Goal: Task Accomplishment & Management: Use online tool/utility

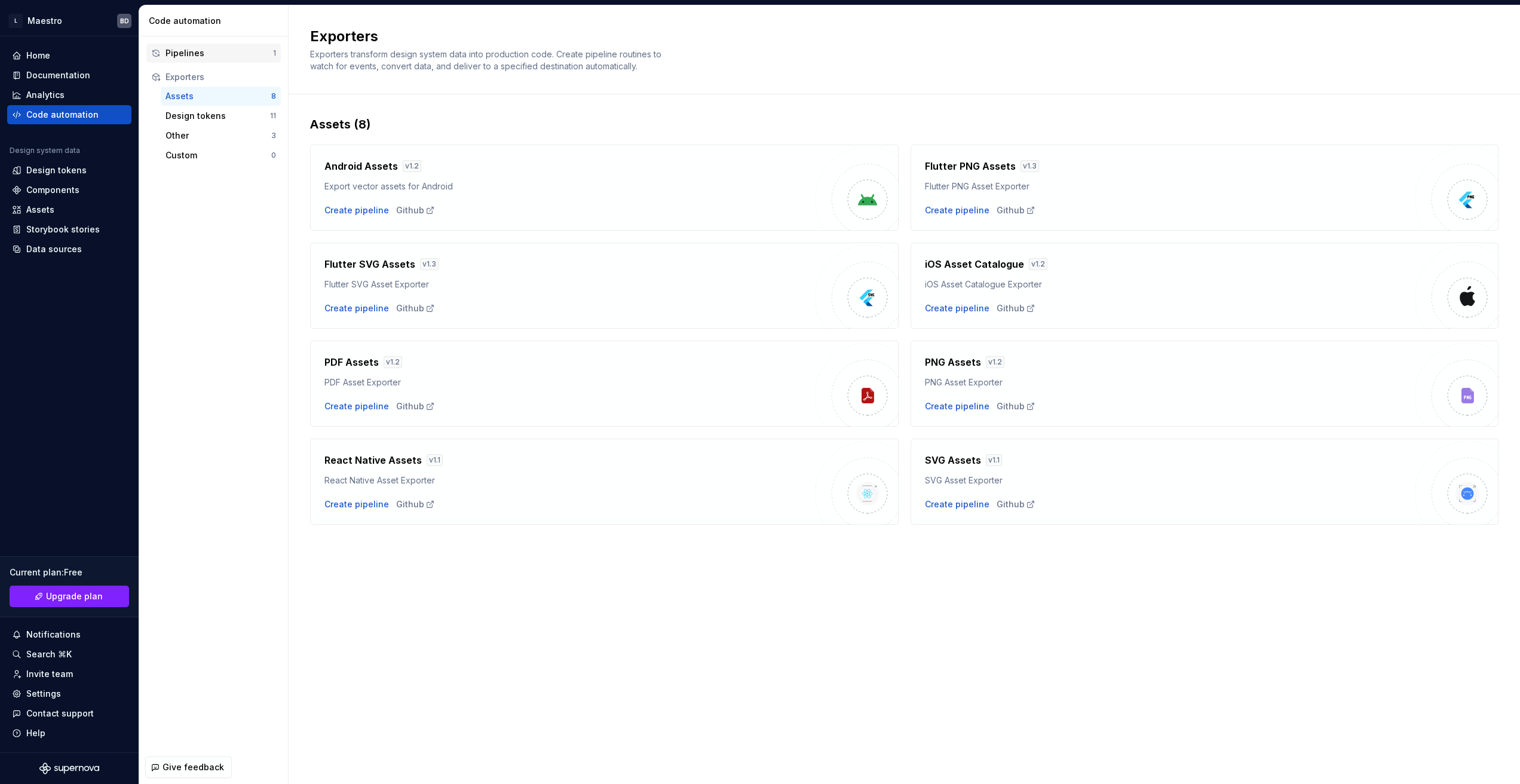
click at [203, 55] on div "Pipelines" at bounding box center [219, 53] width 107 height 12
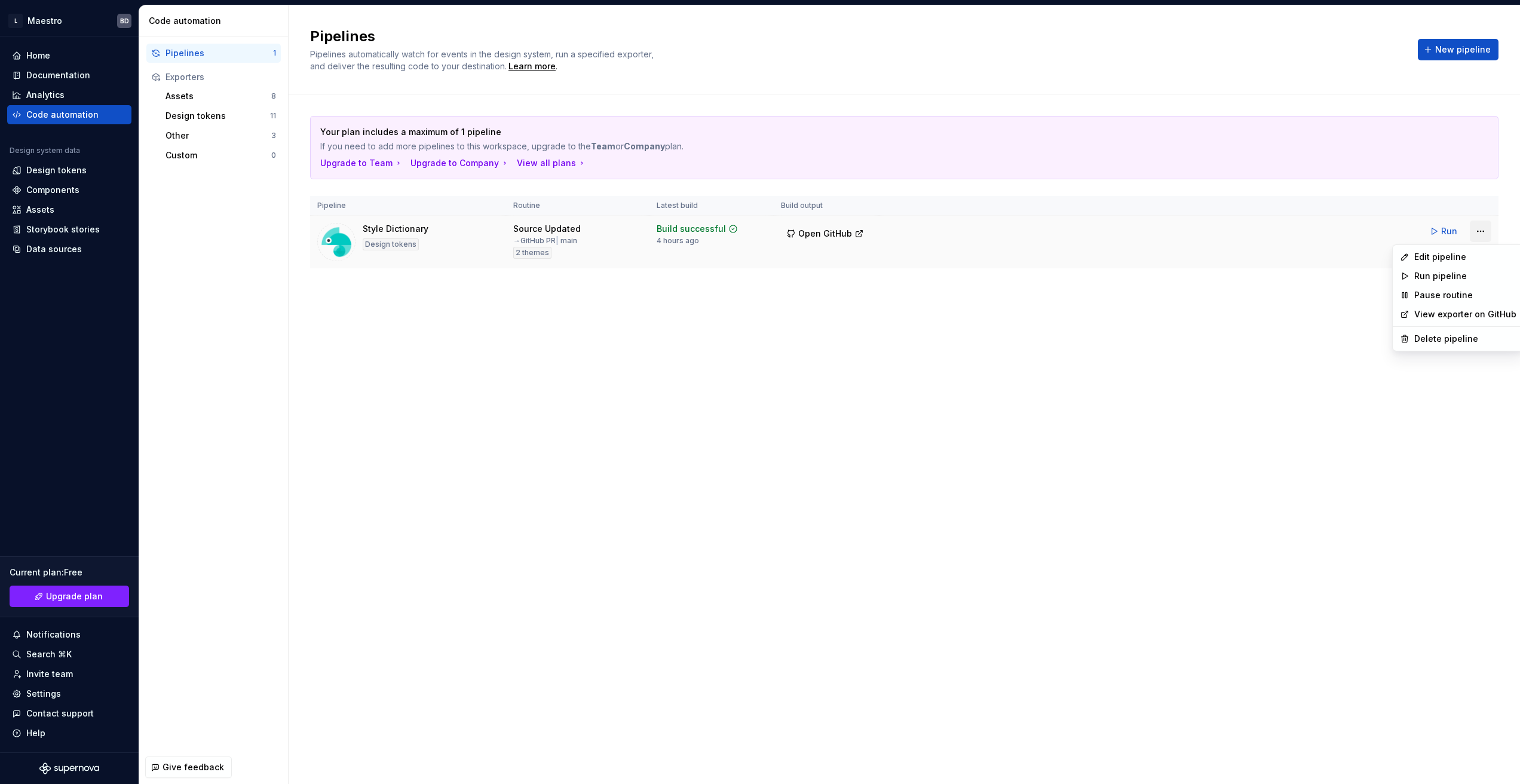
click at [1485, 234] on html "L Maestro BD Home Documentation Analytics Code automation Design system data De…" at bounding box center [760, 392] width 1520 height 784
click at [1453, 258] on div "Edit pipeline" at bounding box center [1466, 256] width 102 height 12
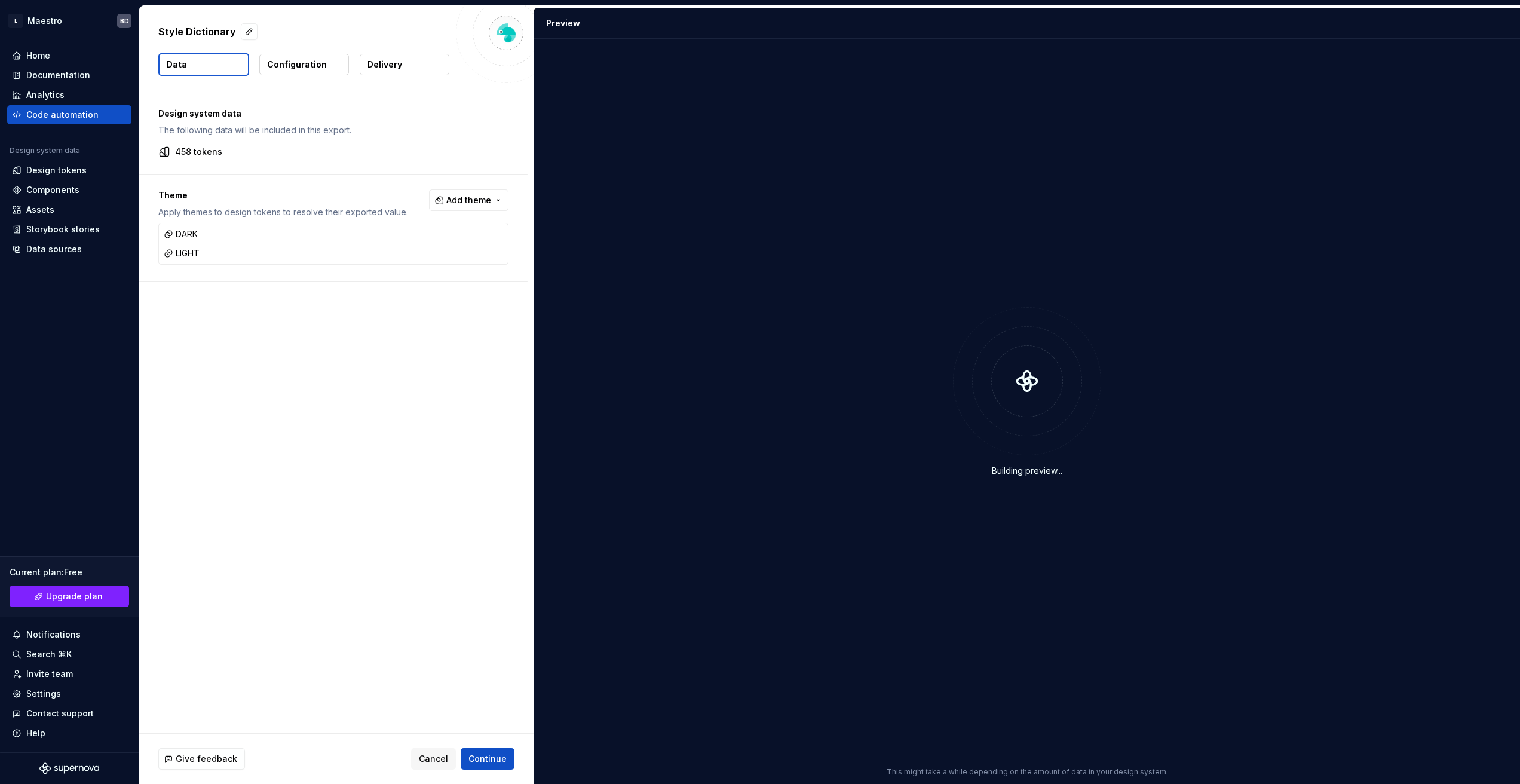
click at [303, 54] on button "Configuration" at bounding box center [305, 64] width 90 height 21
click at [298, 65] on p "Configuration" at bounding box center [297, 64] width 60 height 12
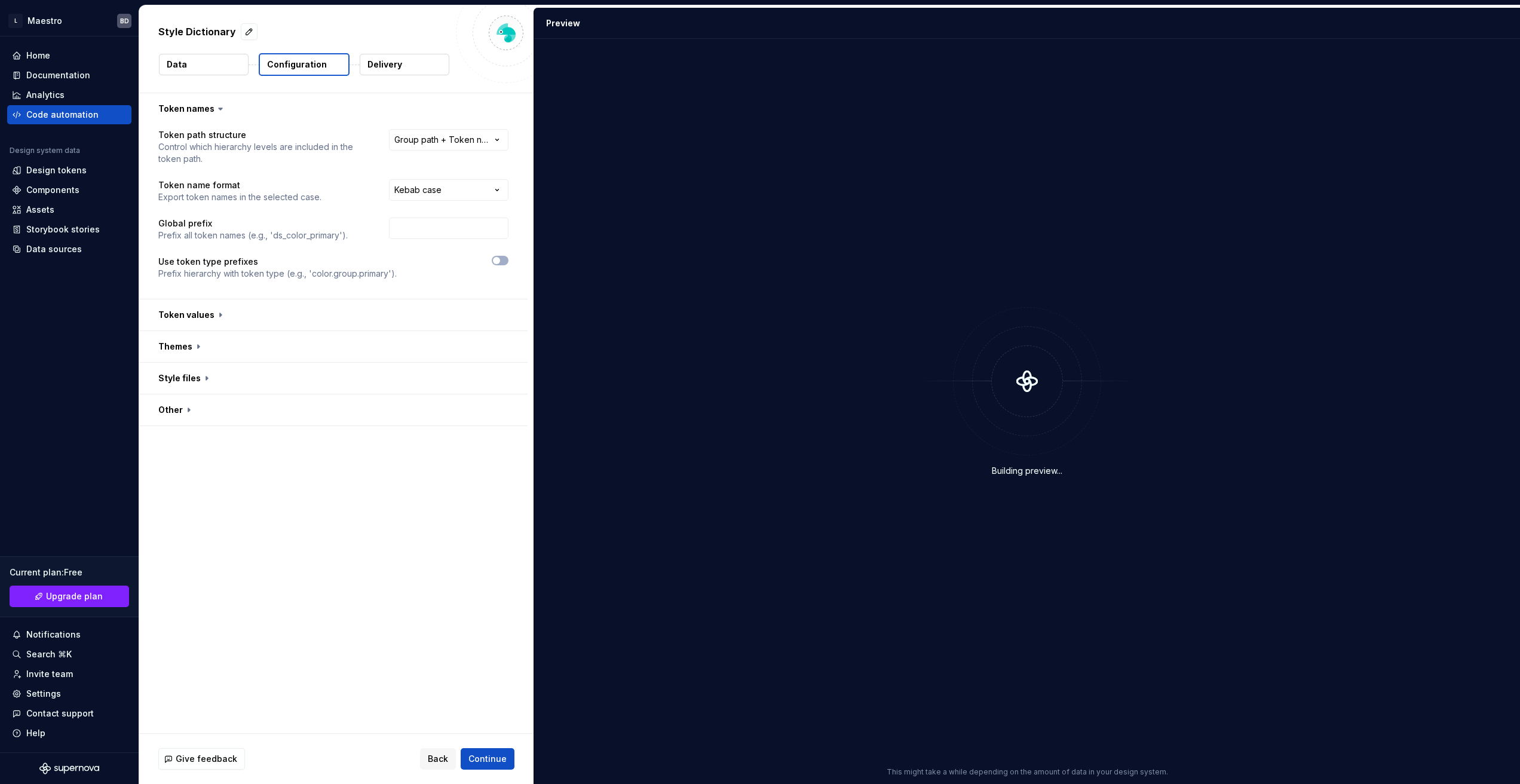
click at [401, 59] on p "Delivery" at bounding box center [385, 64] width 35 height 12
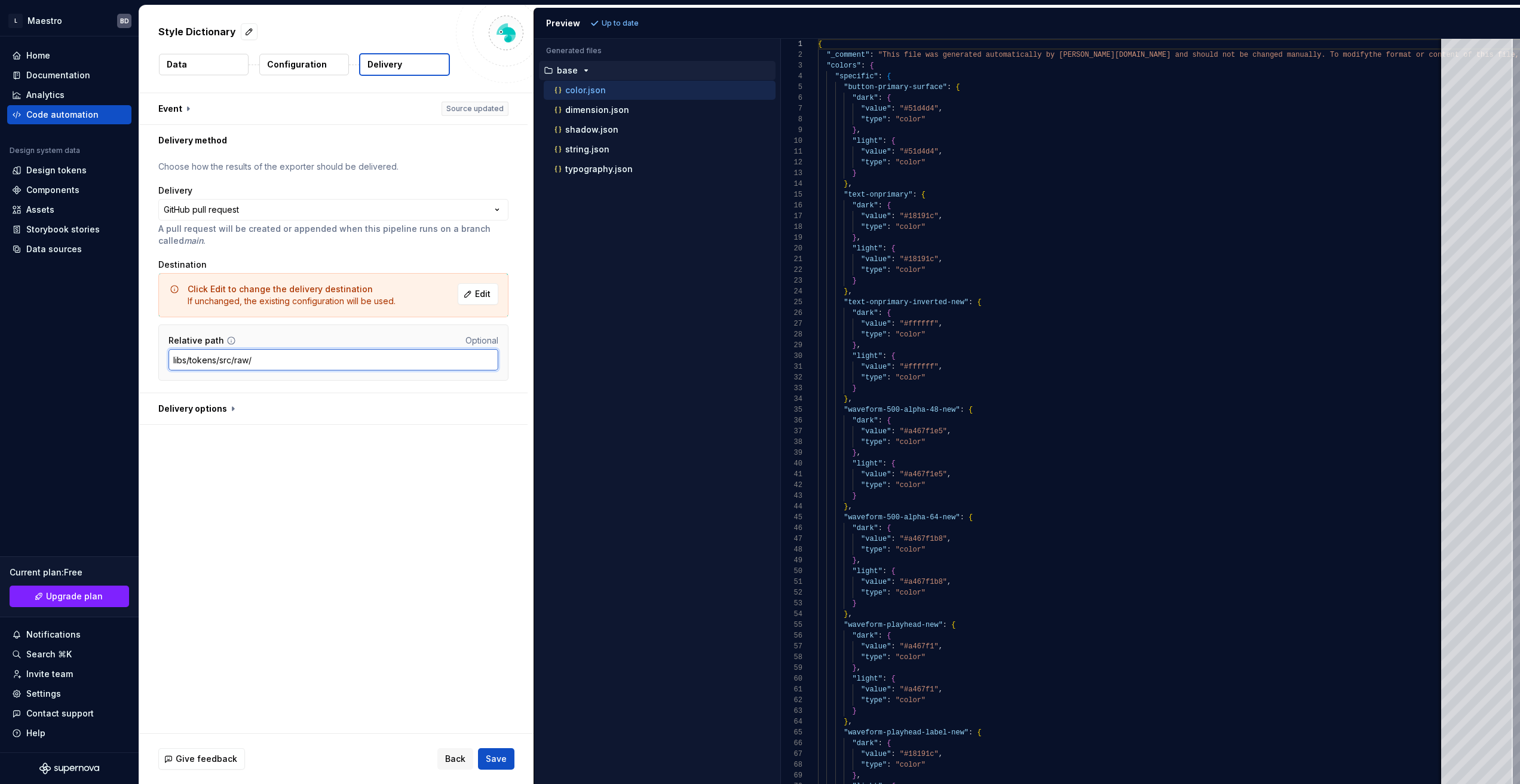
click at [171, 359] on input "‎libs/tokens/src/raw/" at bounding box center [334, 359] width 330 height 21
click at [425, 356] on input "/‎libs/tokens/src/raw/" at bounding box center [334, 359] width 330 height 21
type input "/‎libs/tokens/src/raw"
click at [322, 495] on div "**********" at bounding box center [336, 413] width 394 height 640
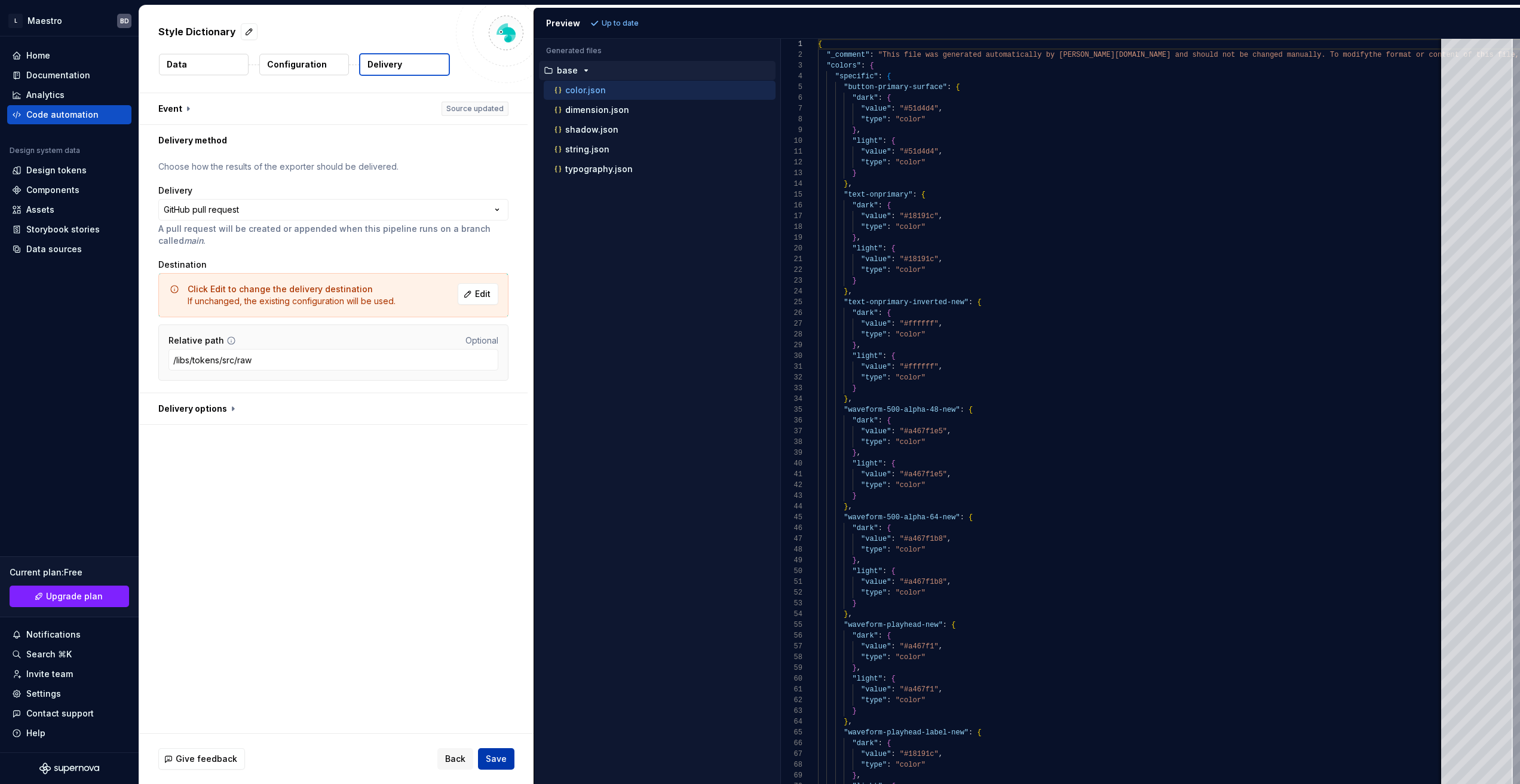
click at [507, 757] on button "Save" at bounding box center [497, 759] width 37 height 21
click at [61, 113] on div "Code automation" at bounding box center [63, 114] width 72 height 12
